Goal: Find specific page/section: Find specific page/section

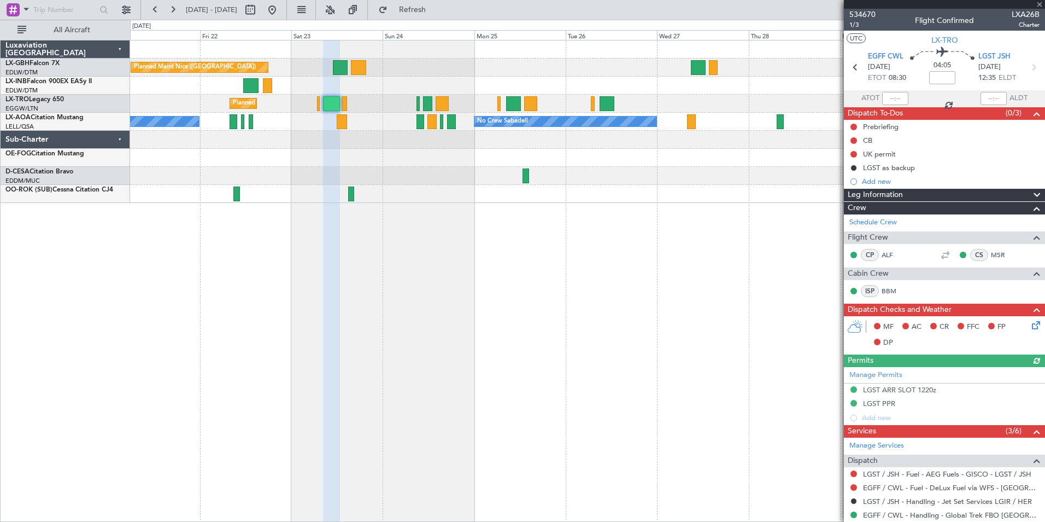
click at [542, 282] on div "Planned Maint Nice ([GEOGRAPHIC_DATA]) Unplanned Maint [GEOGRAPHIC_DATA] ([GEOG…" at bounding box center [587, 281] width 915 height 482
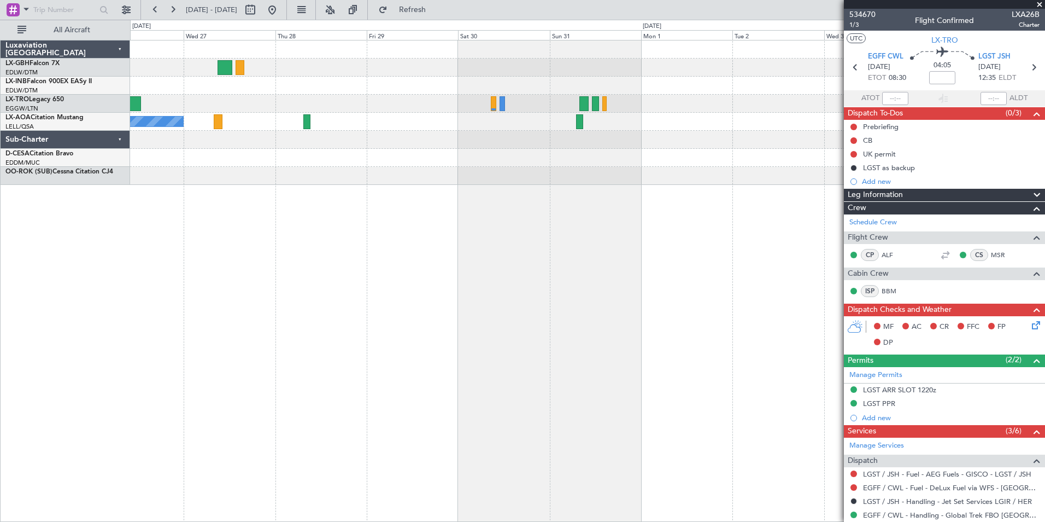
click at [244, 100] on div at bounding box center [587, 104] width 915 height 18
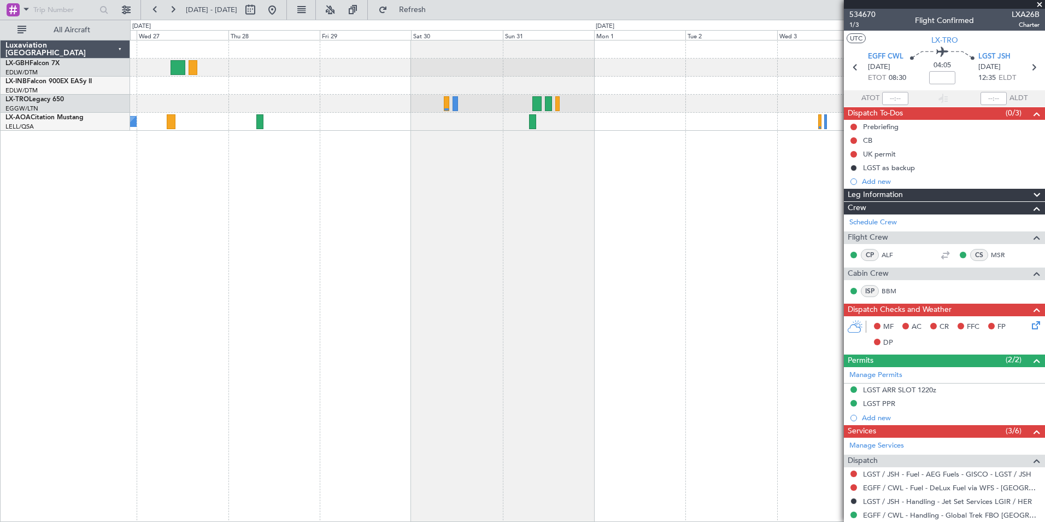
click at [396, 196] on div "No Crew Sabadell No Crew" at bounding box center [587, 281] width 915 height 482
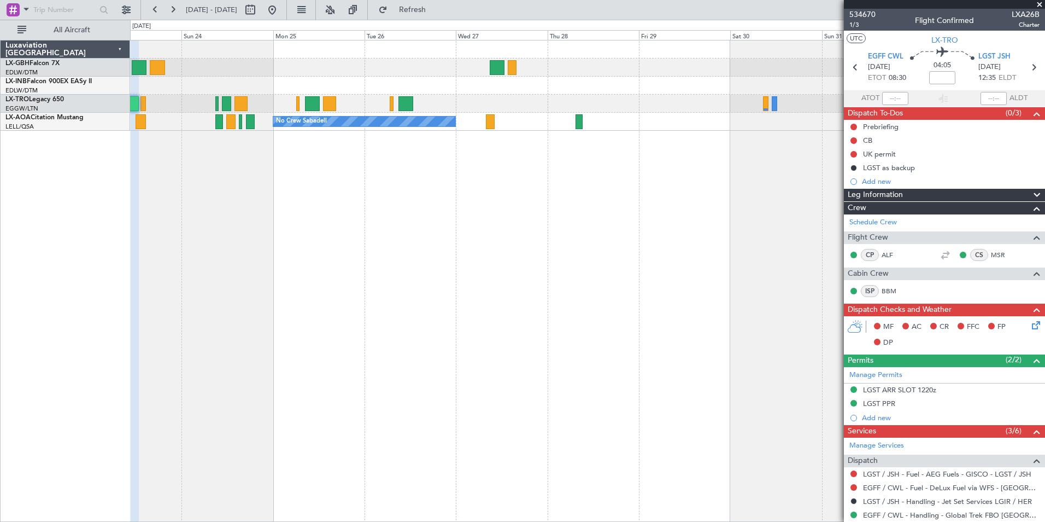
click at [566, 197] on div "Planned Maint Nice ([GEOGRAPHIC_DATA]) Planned Maint [GEOGRAPHIC_DATA] ([GEOGRA…" at bounding box center [587, 281] width 915 height 482
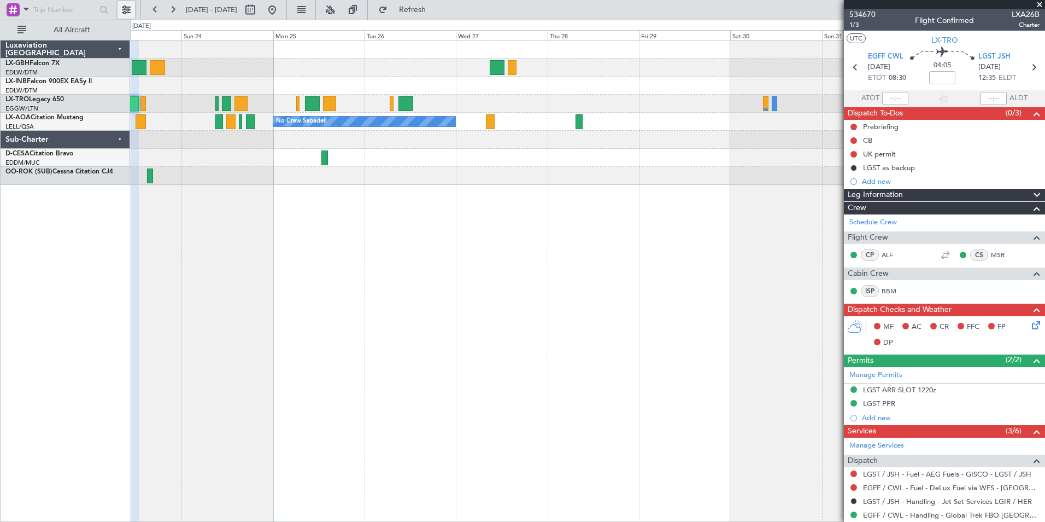
click at [121, 9] on button at bounding box center [126, 9] width 17 height 17
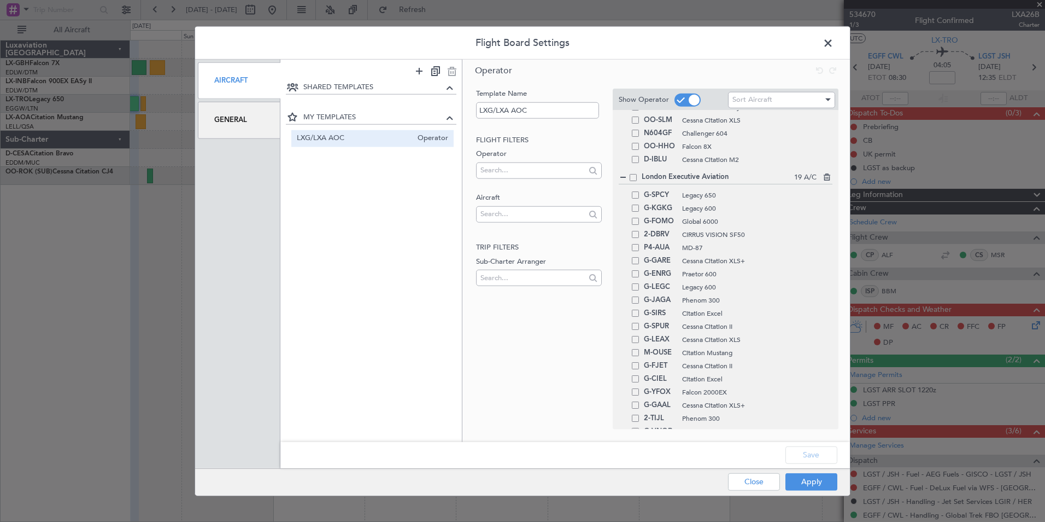
scroll to position [630, 0]
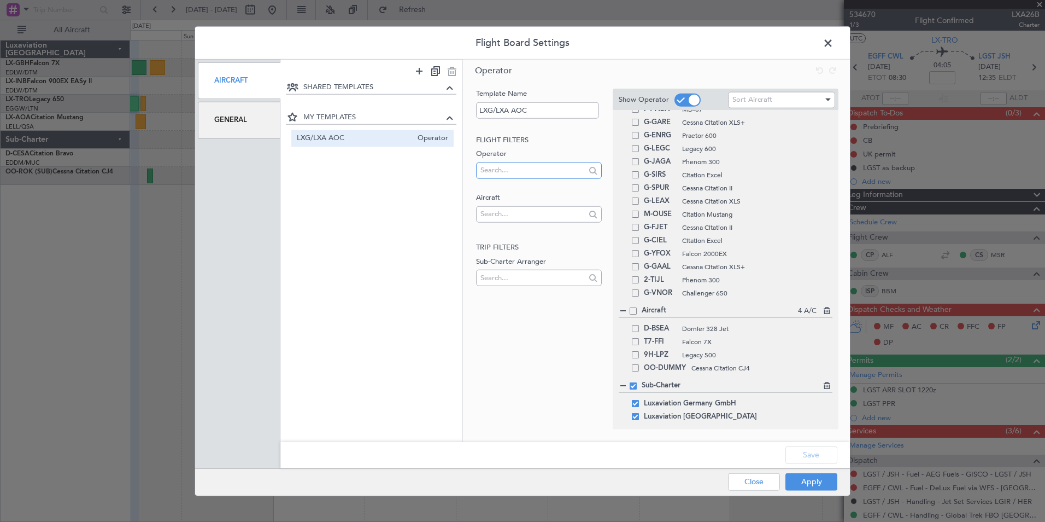
click at [504, 171] on input "text" at bounding box center [533, 170] width 104 height 16
type input "[GEOGRAPHIC_DATA]"
click at [518, 189] on span "Luxaviation Malta Limited" at bounding box center [539, 187] width 108 height 16
click at [634, 328] on span at bounding box center [635, 328] width 7 height 7
click at [640, 325] on input "checkbox" at bounding box center [640, 325] width 0 height 0
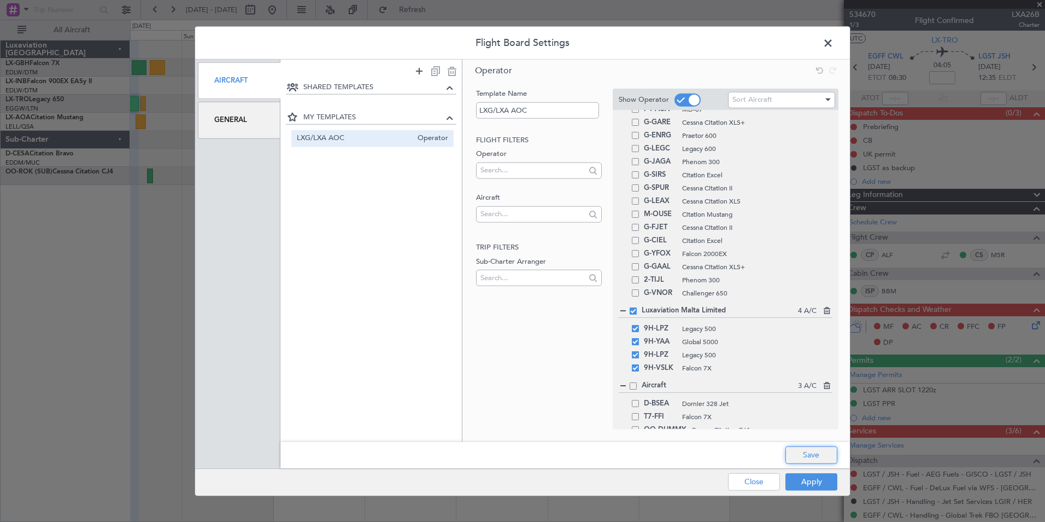
click at [812, 457] on button "Save" at bounding box center [812, 454] width 52 height 17
click at [821, 486] on button "Apply" at bounding box center [812, 480] width 52 height 17
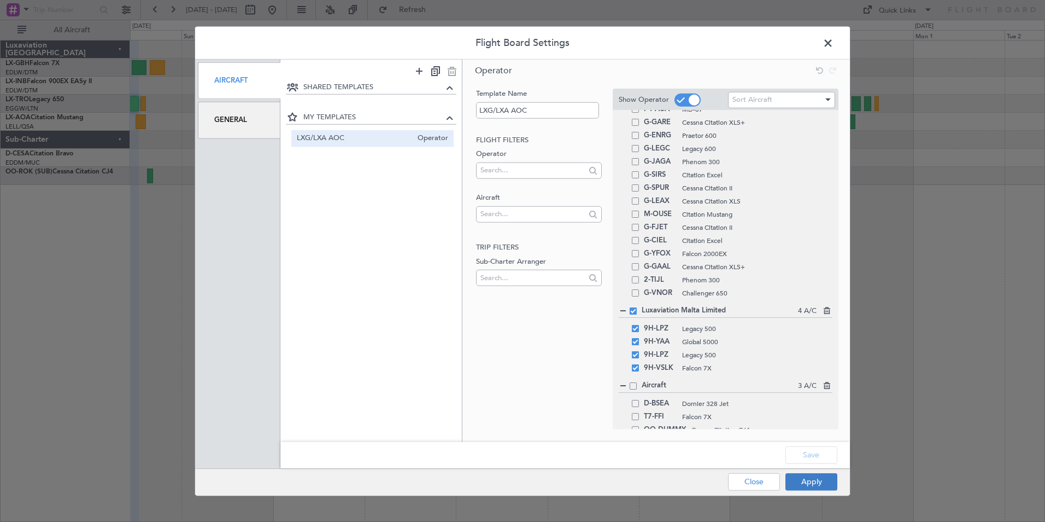
type input "0"
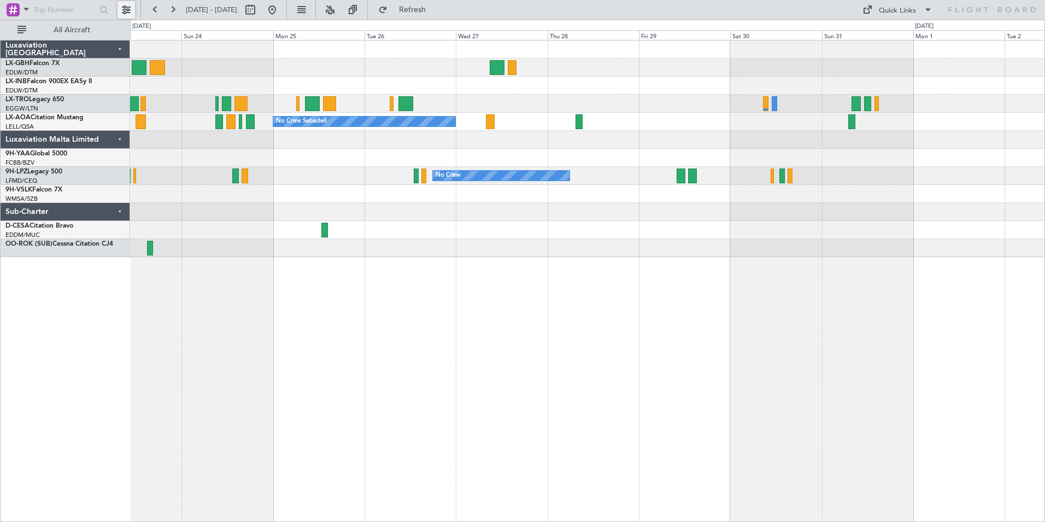
click at [133, 5] on button at bounding box center [126, 9] width 17 height 17
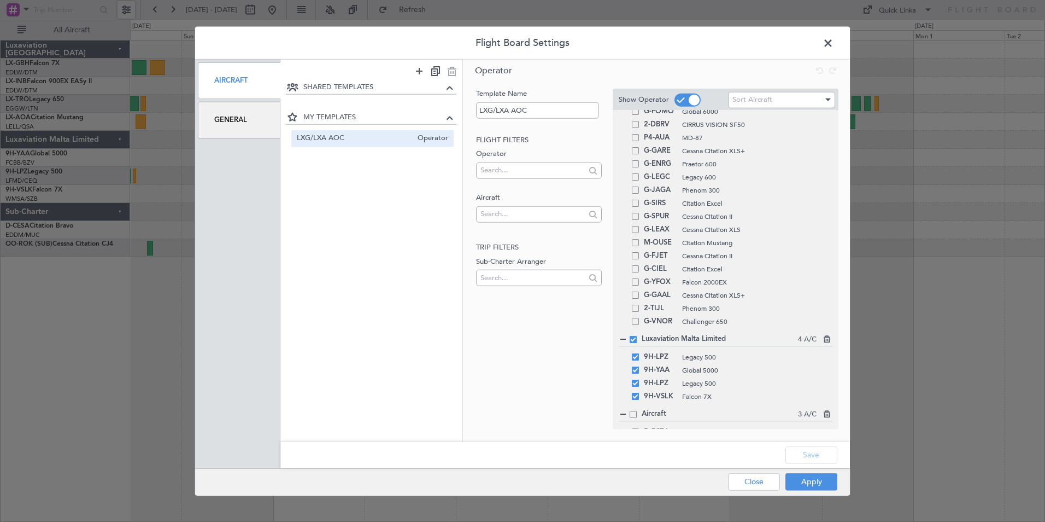
scroll to position [692, 0]
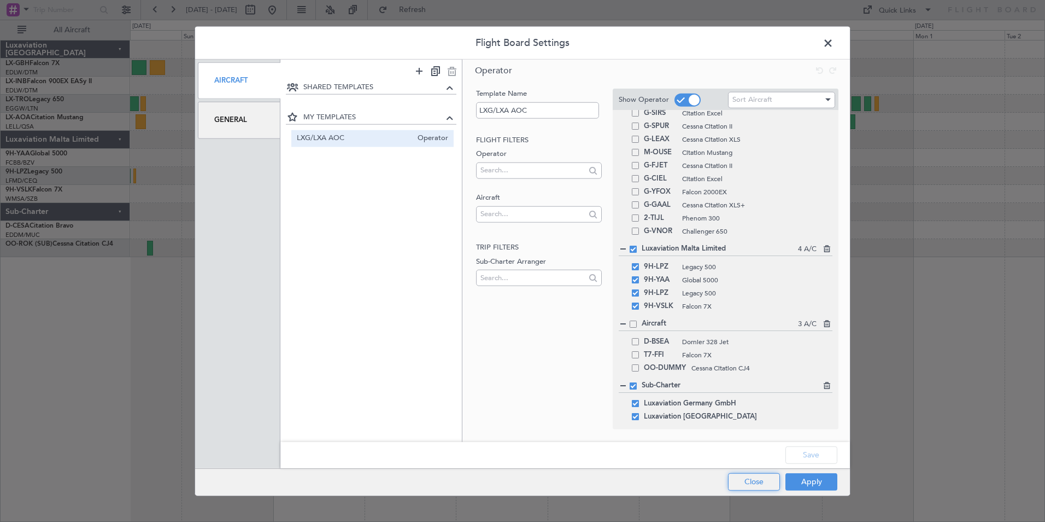
click at [748, 481] on button "Close" at bounding box center [754, 480] width 52 height 17
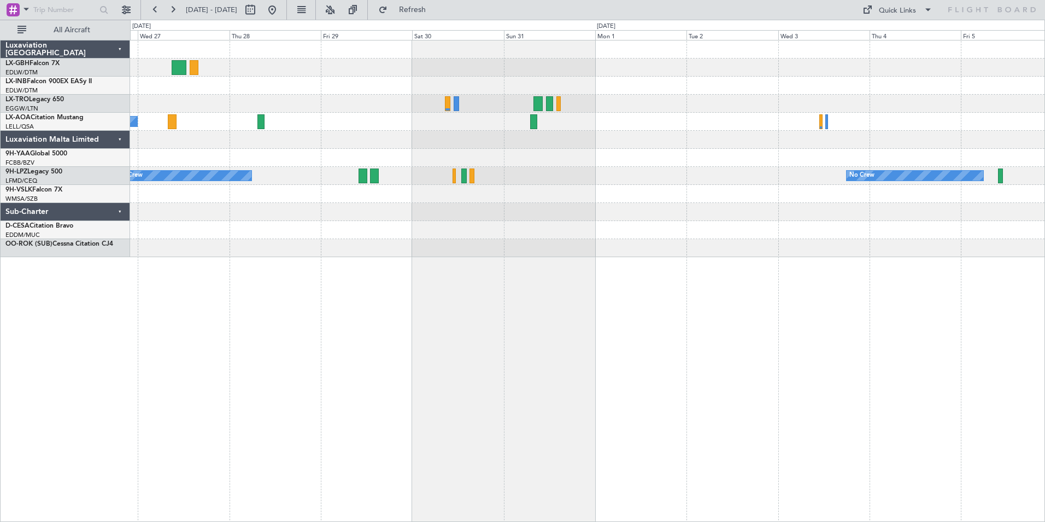
click at [289, 236] on div "No Crew Sabadell No Crew No Crew No Crew" at bounding box center [587, 148] width 915 height 217
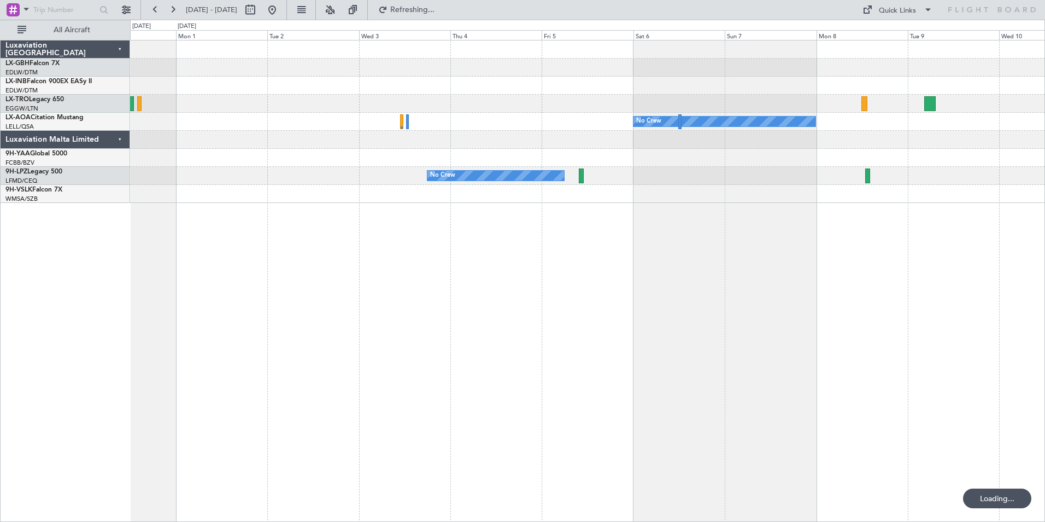
click at [293, 242] on div "No Crew No Crew No Crew" at bounding box center [587, 281] width 915 height 482
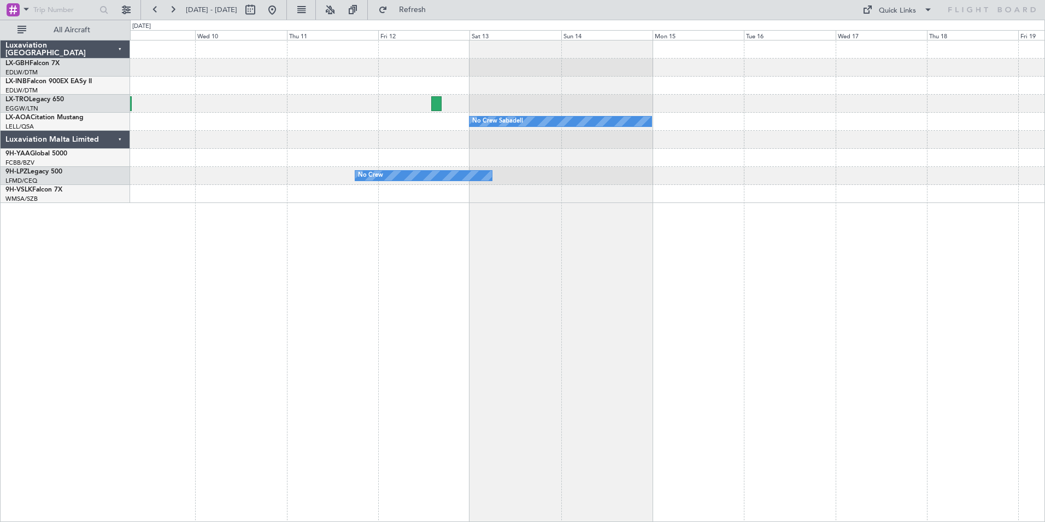
click at [160, 230] on div "No Crew Sabadell No Crew No Crew" at bounding box center [587, 281] width 915 height 482
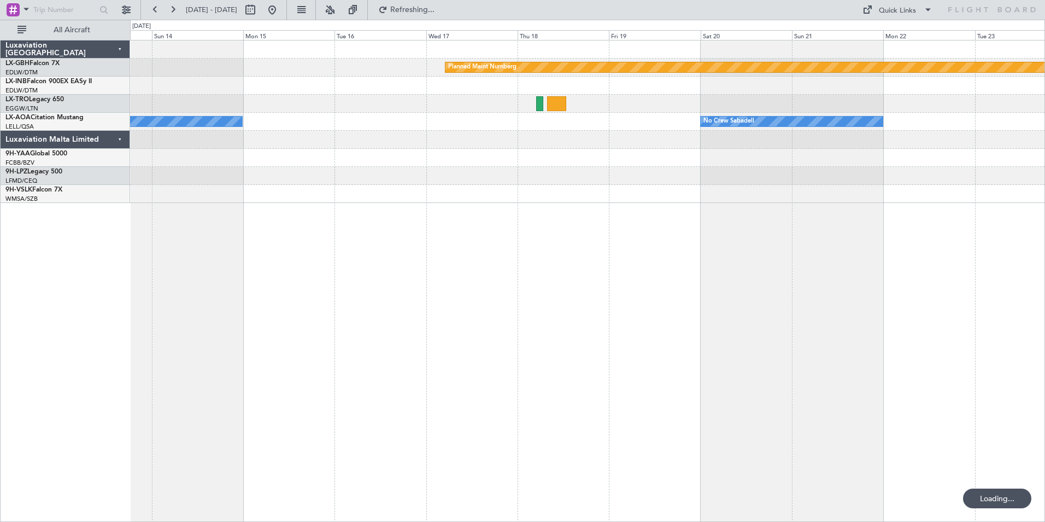
click at [251, 235] on div "Planned Maint Nurnberg No Crew Sabadell No Crew Sabadell No Crew" at bounding box center [587, 281] width 915 height 482
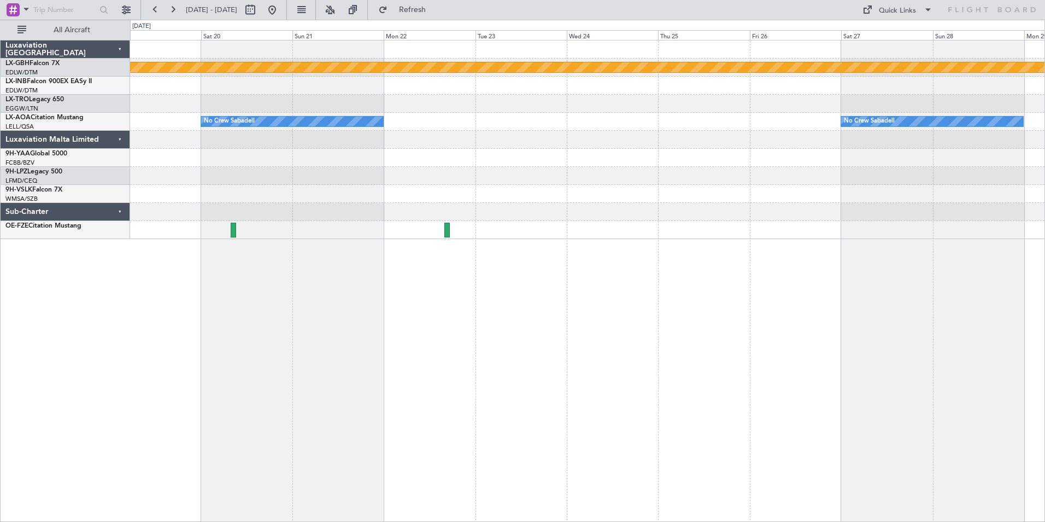
click at [72, 243] on div "Planned Maint Nurnberg No Crew Sabadell No Crew Sabadell Luxaviation [GEOGRAPHI…" at bounding box center [522, 271] width 1045 height 502
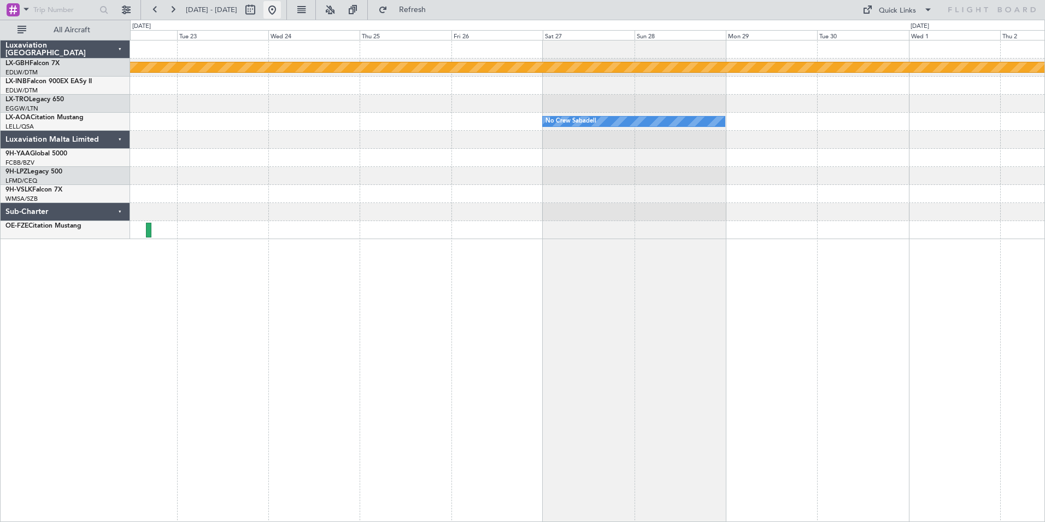
click at [281, 13] on button at bounding box center [272, 9] width 17 height 17
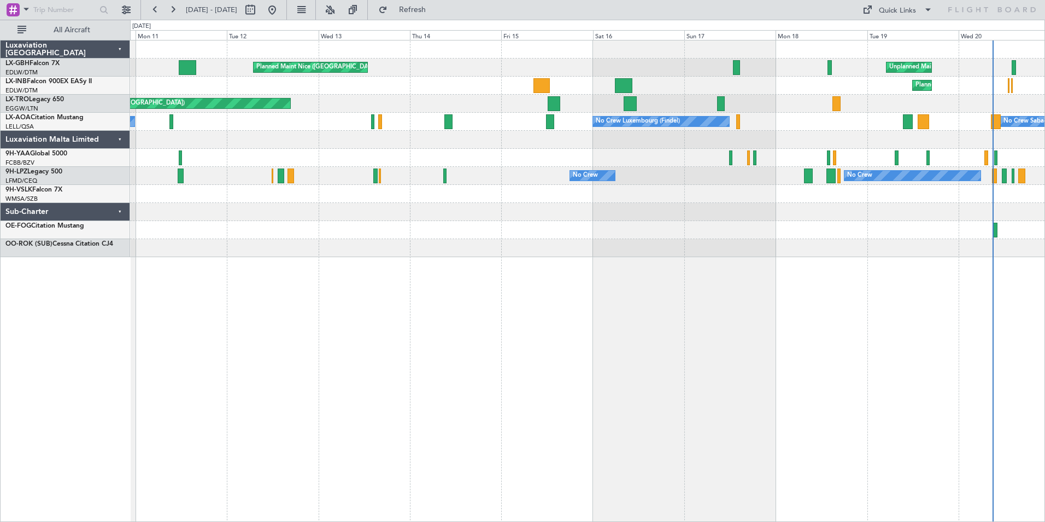
click at [760, 272] on div "Unplanned Maint [GEOGRAPHIC_DATA] ([GEOGRAPHIC_DATA]) [GEOGRAPHIC_DATA] ([GEOGR…" at bounding box center [587, 281] width 915 height 482
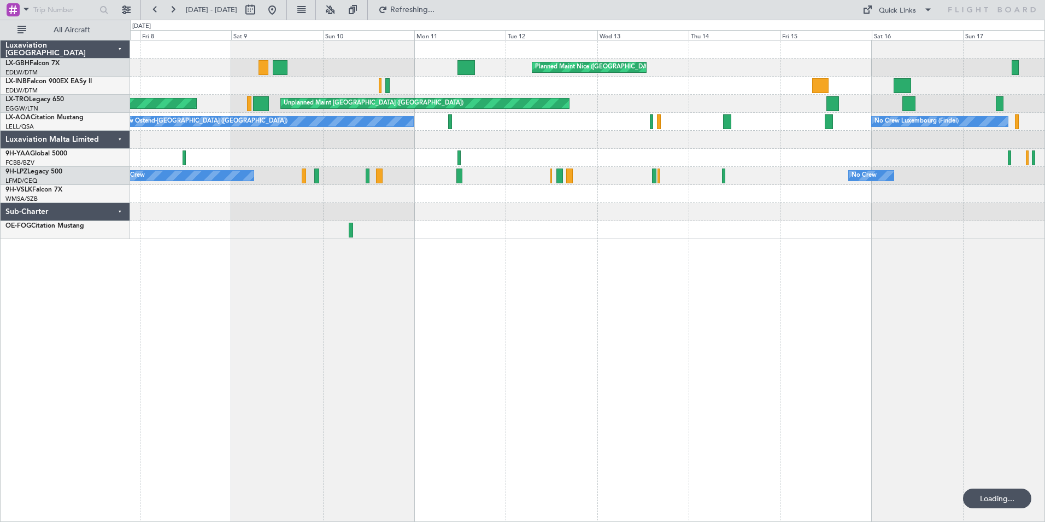
click at [642, 266] on div "Planned Maint Nice ([GEOGRAPHIC_DATA]) Unplanned Maint [GEOGRAPHIC_DATA] ([GEOG…" at bounding box center [587, 281] width 915 height 482
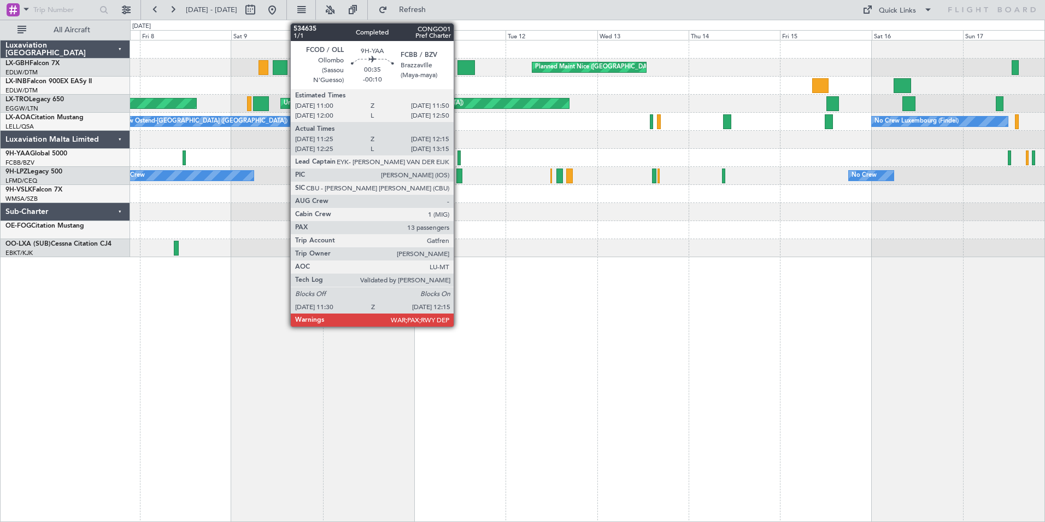
click at [459, 157] on div at bounding box center [459, 157] width 3 height 15
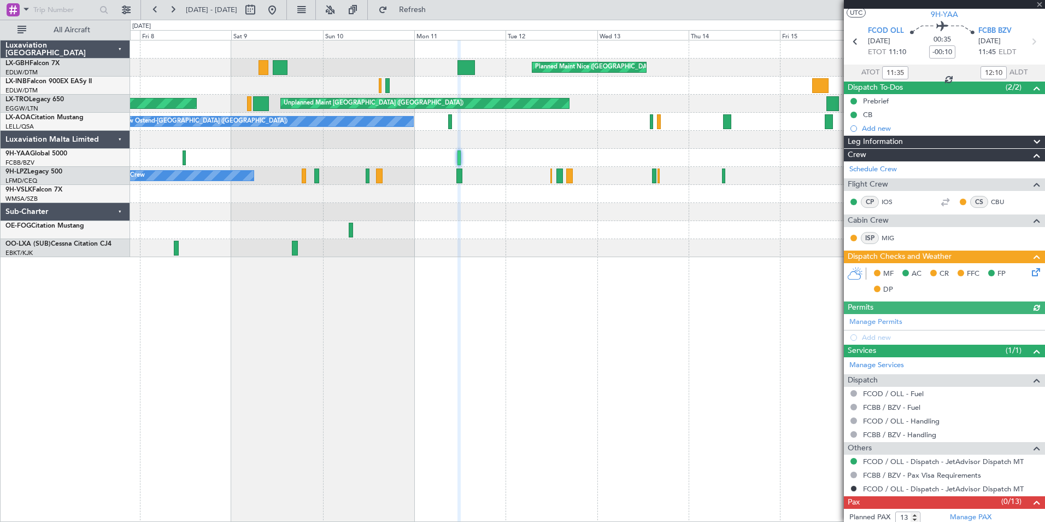
scroll to position [44, 0]
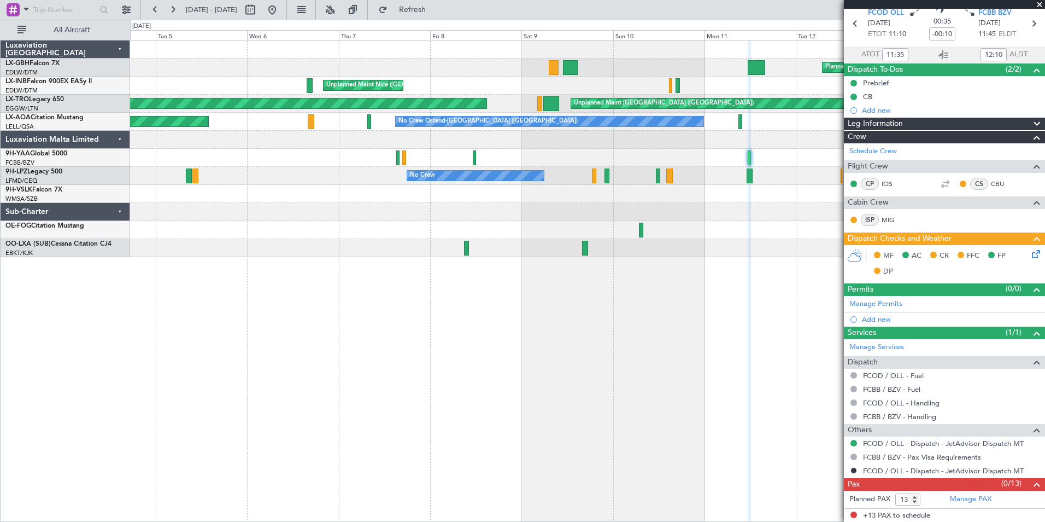
click at [692, 316] on div "Planned Maint Nice ([GEOGRAPHIC_DATA]) [GEOGRAPHIC_DATA] ([GEOGRAPHIC_DATA]) Un…" at bounding box center [587, 281] width 915 height 482
